Goal: Information Seeking & Learning: Learn about a topic

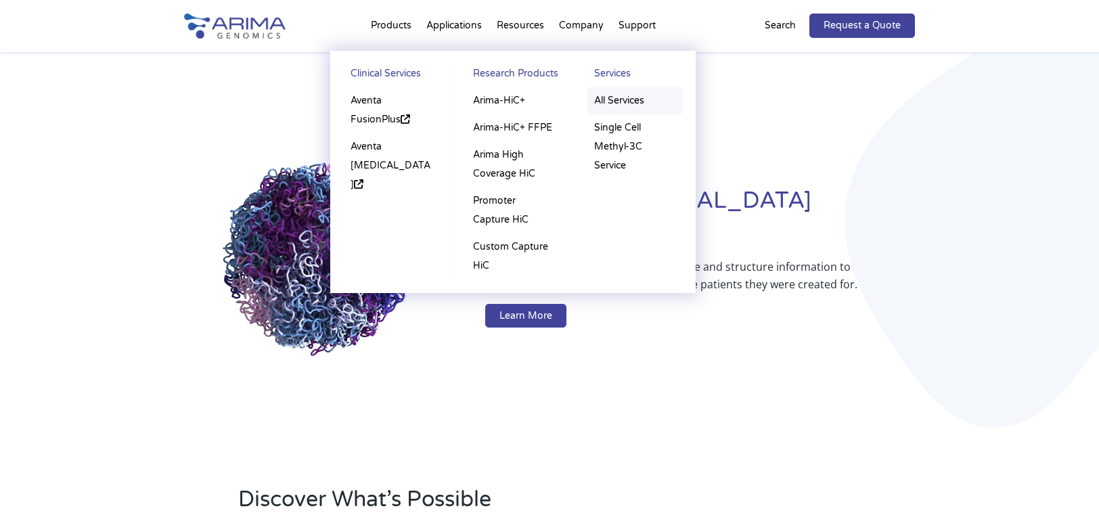
click at [615, 102] on link "All Services" at bounding box center [634, 100] width 95 height 27
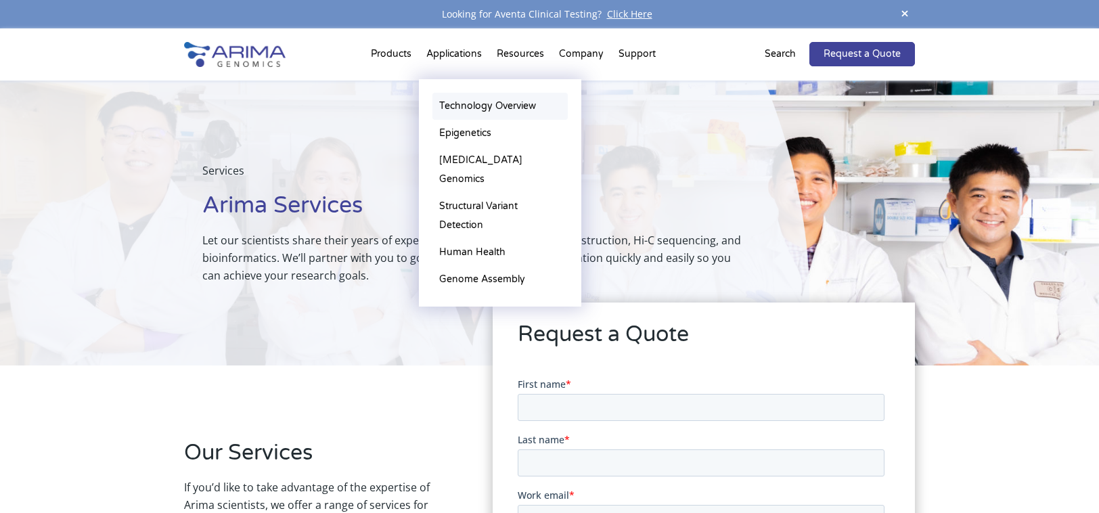
click at [489, 106] on link "Technology Overview" at bounding box center [499, 106] width 135 height 27
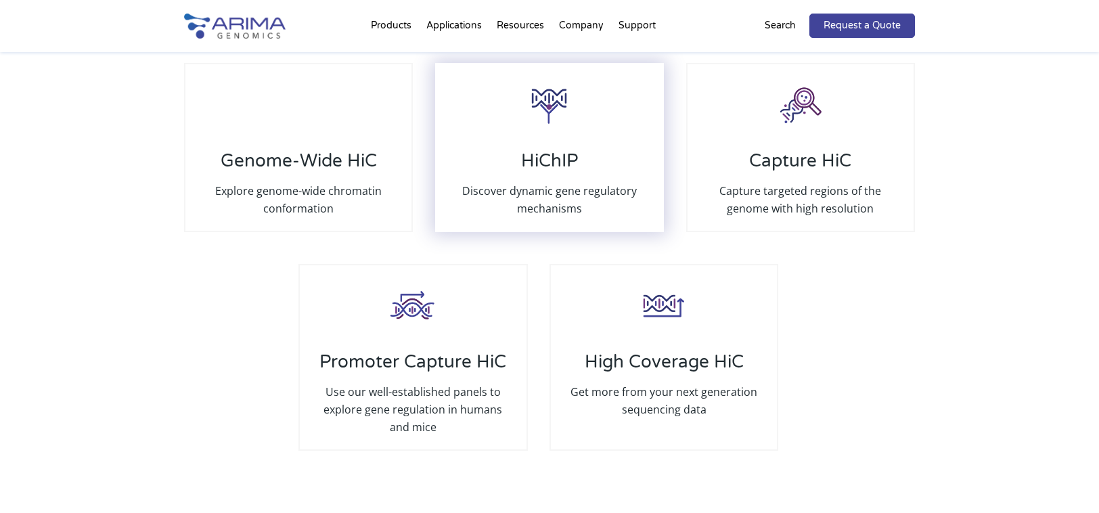
scroll to position [2599, 0]
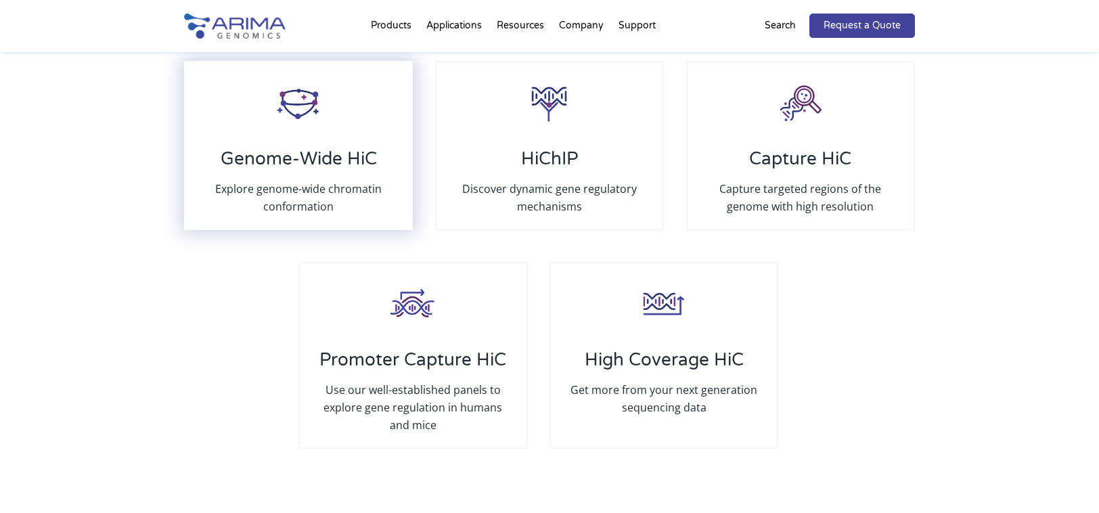
click at [370, 122] on div "Genome-Wide HiC Explore genome-wide chromatin conformation" at bounding box center [298, 145] width 229 height 169
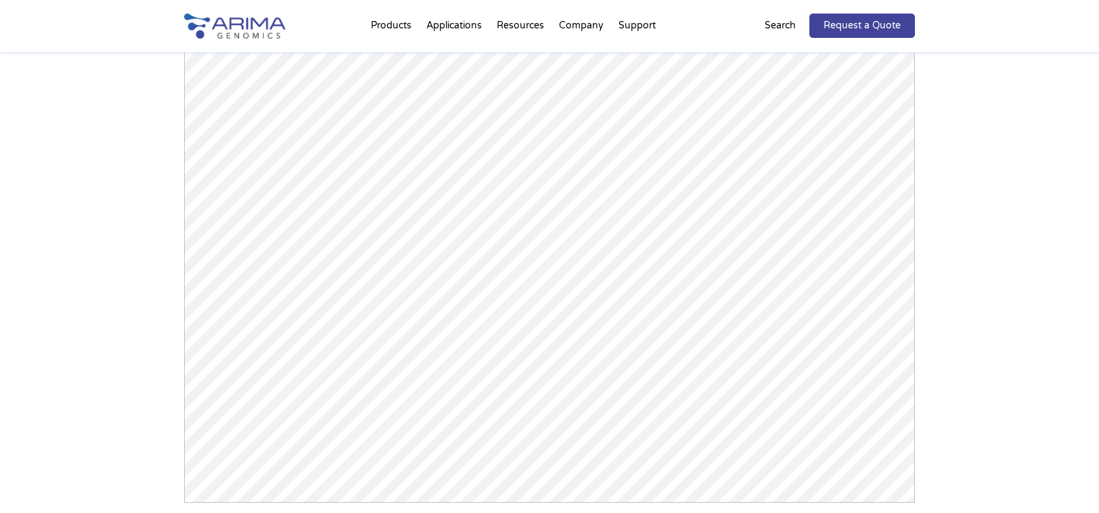
scroll to position [2104, 0]
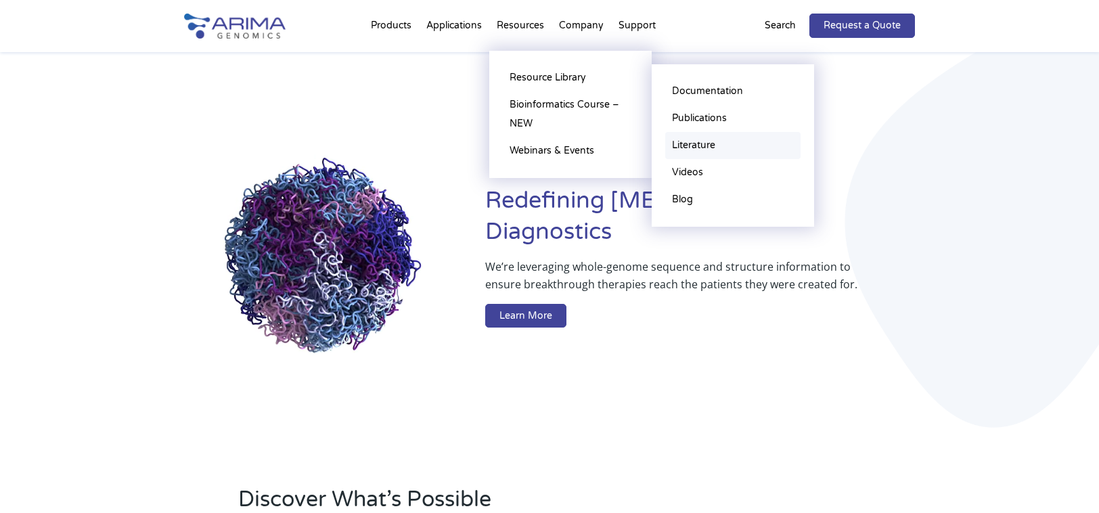
click at [709, 145] on link "Literature" at bounding box center [732, 145] width 135 height 27
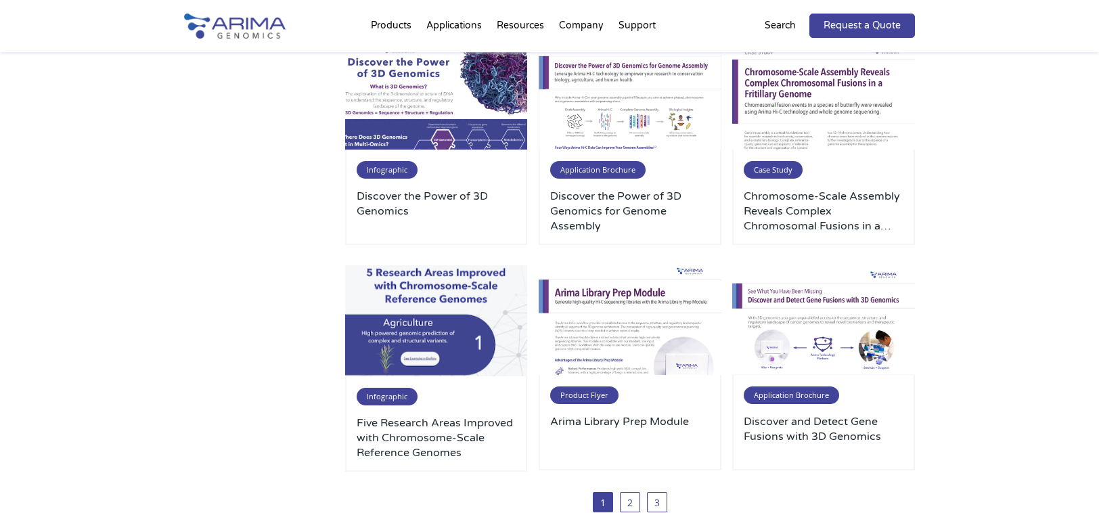
scroll to position [638, 0]
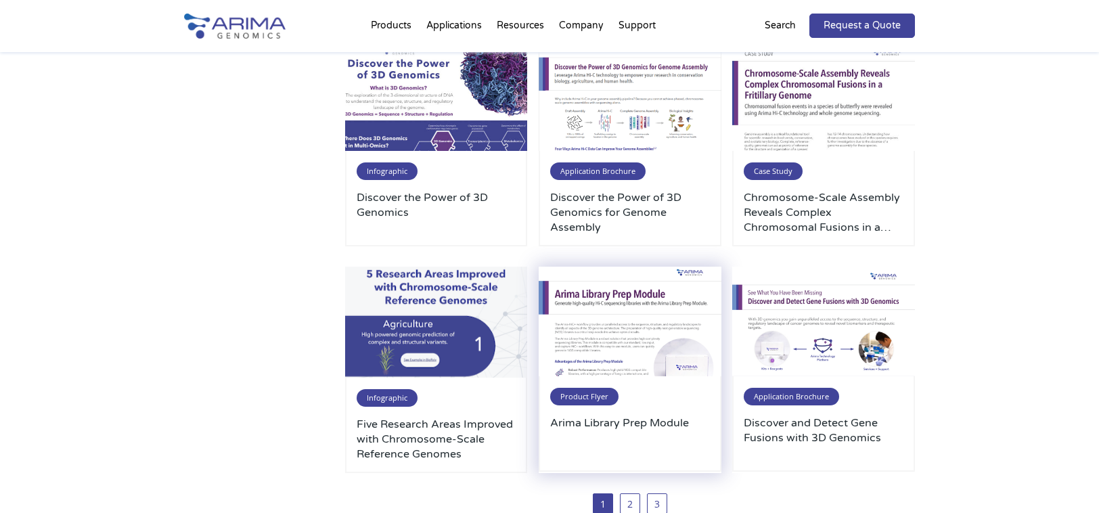
click at [607, 342] on img at bounding box center [630, 322] width 183 height 110
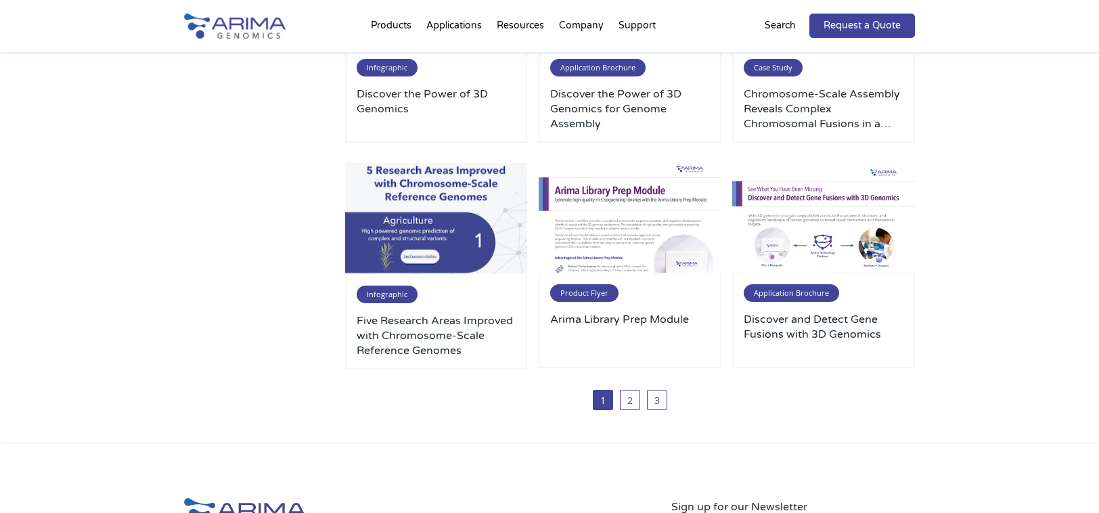
scroll to position [746, 0]
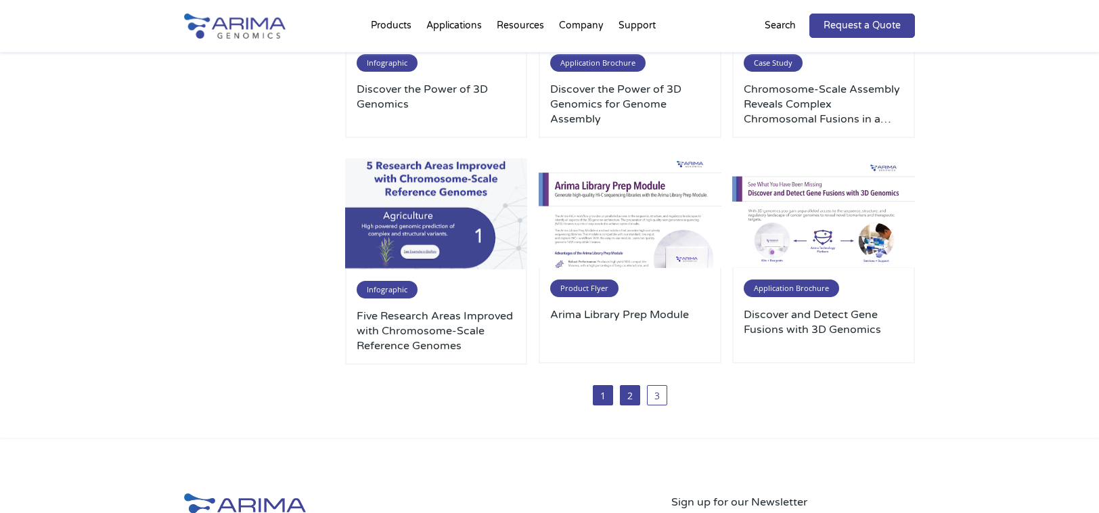
click at [635, 399] on link "2" at bounding box center [630, 395] width 20 height 20
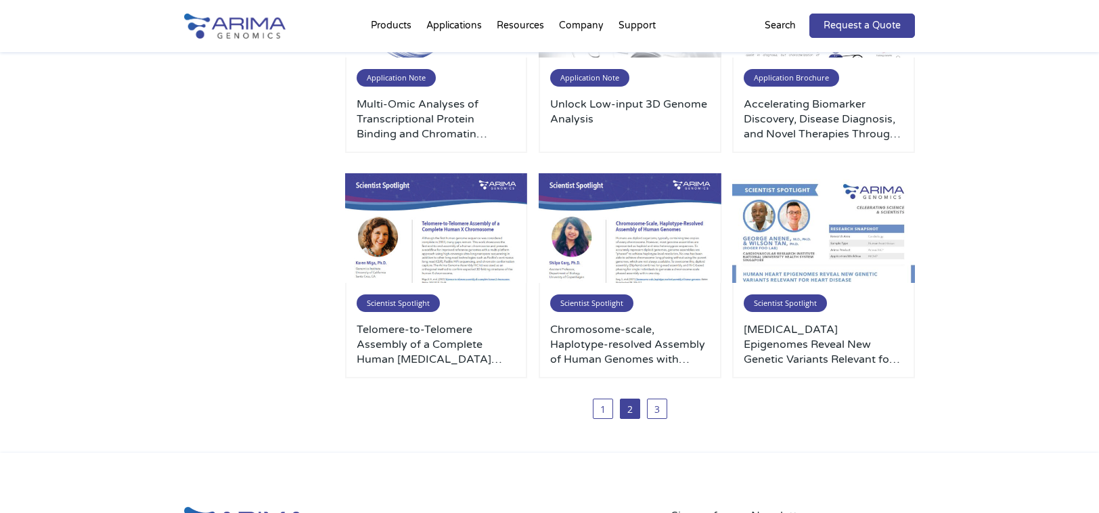
scroll to position [704, 0]
click at [660, 417] on link "3" at bounding box center [657, 408] width 20 height 20
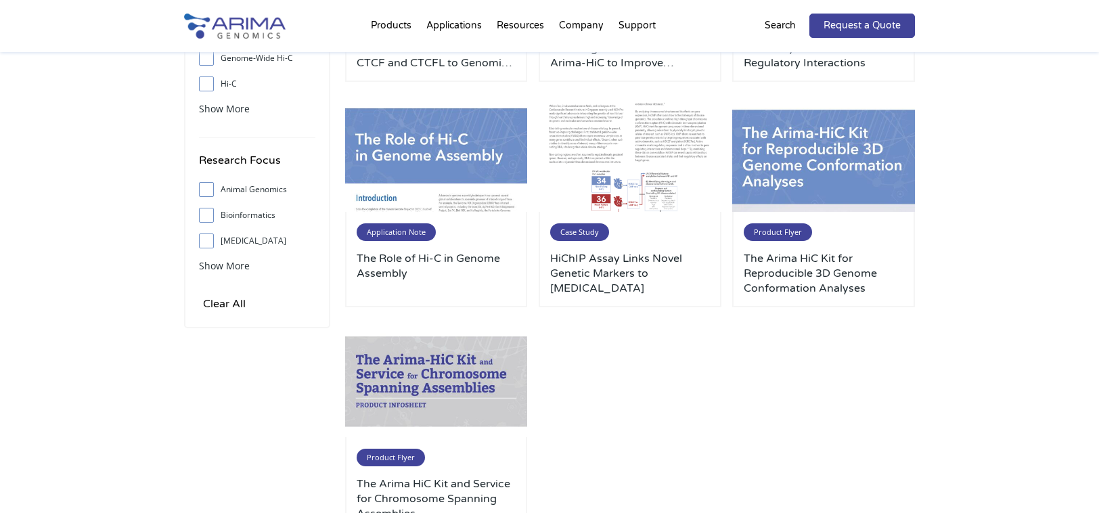
scroll to position [325, 0]
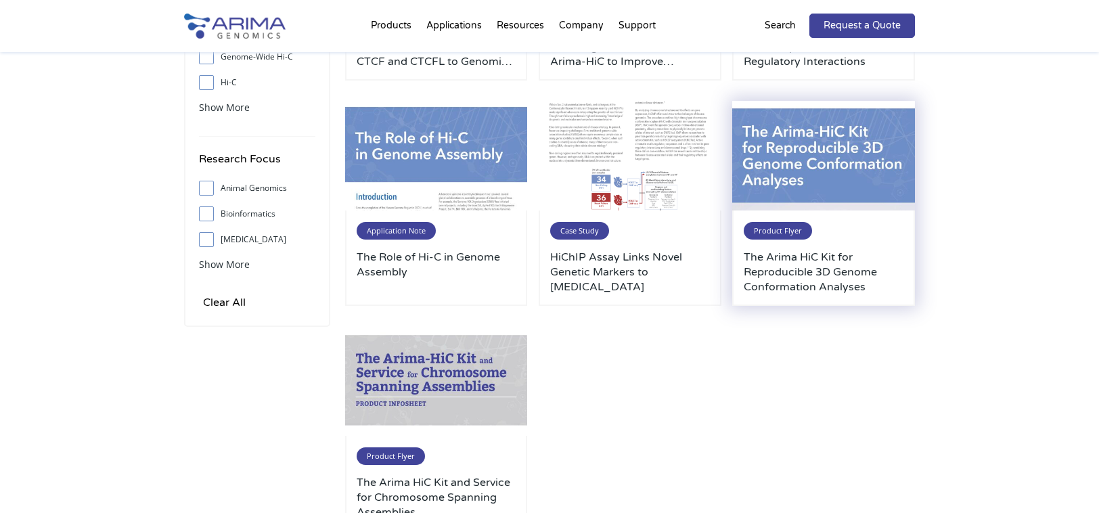
click at [874, 190] on img at bounding box center [823, 156] width 183 height 110
